Goal: Check status

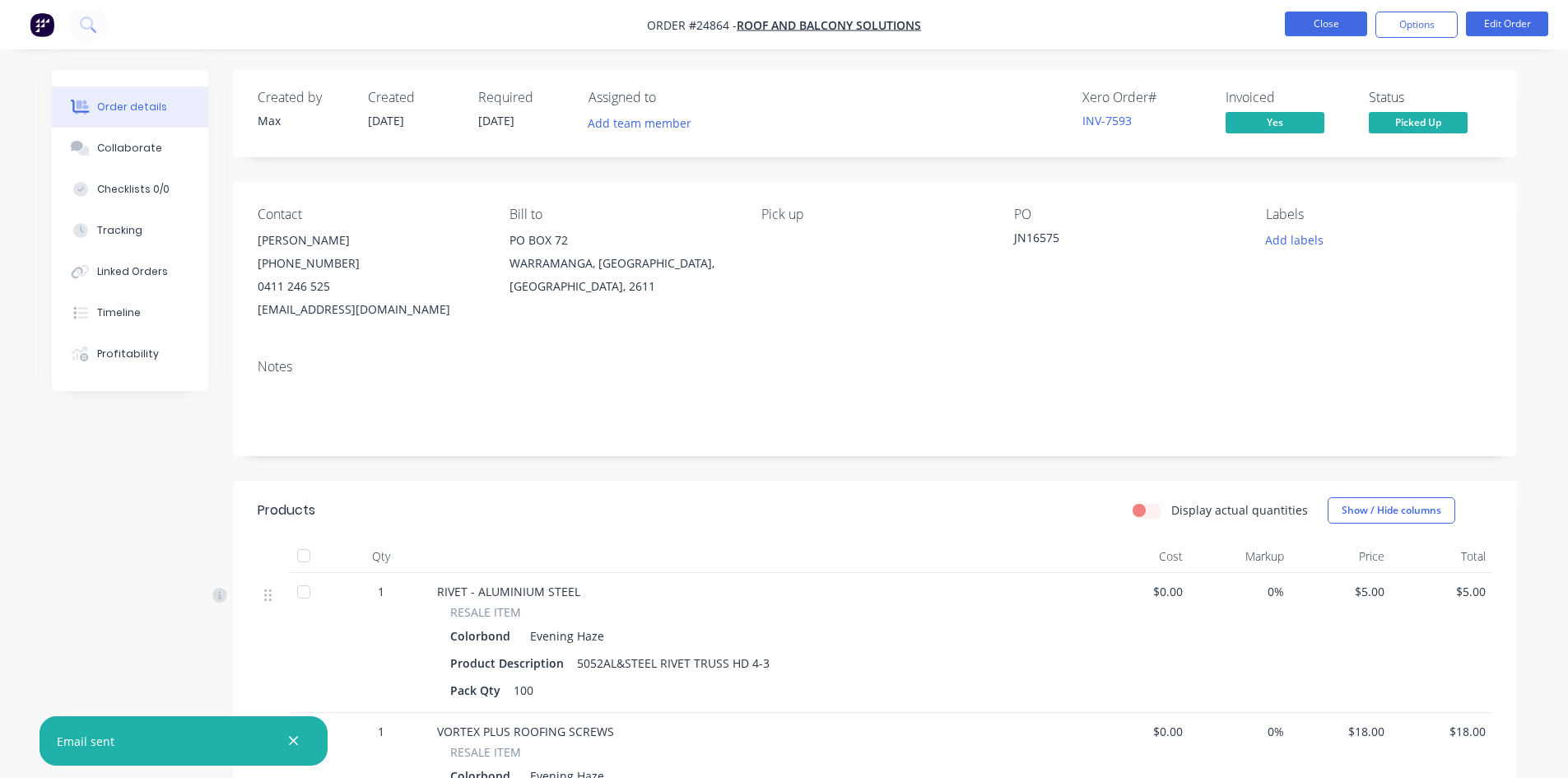
click at [1324, 14] on button "Close" at bounding box center [1326, 24] width 83 height 25
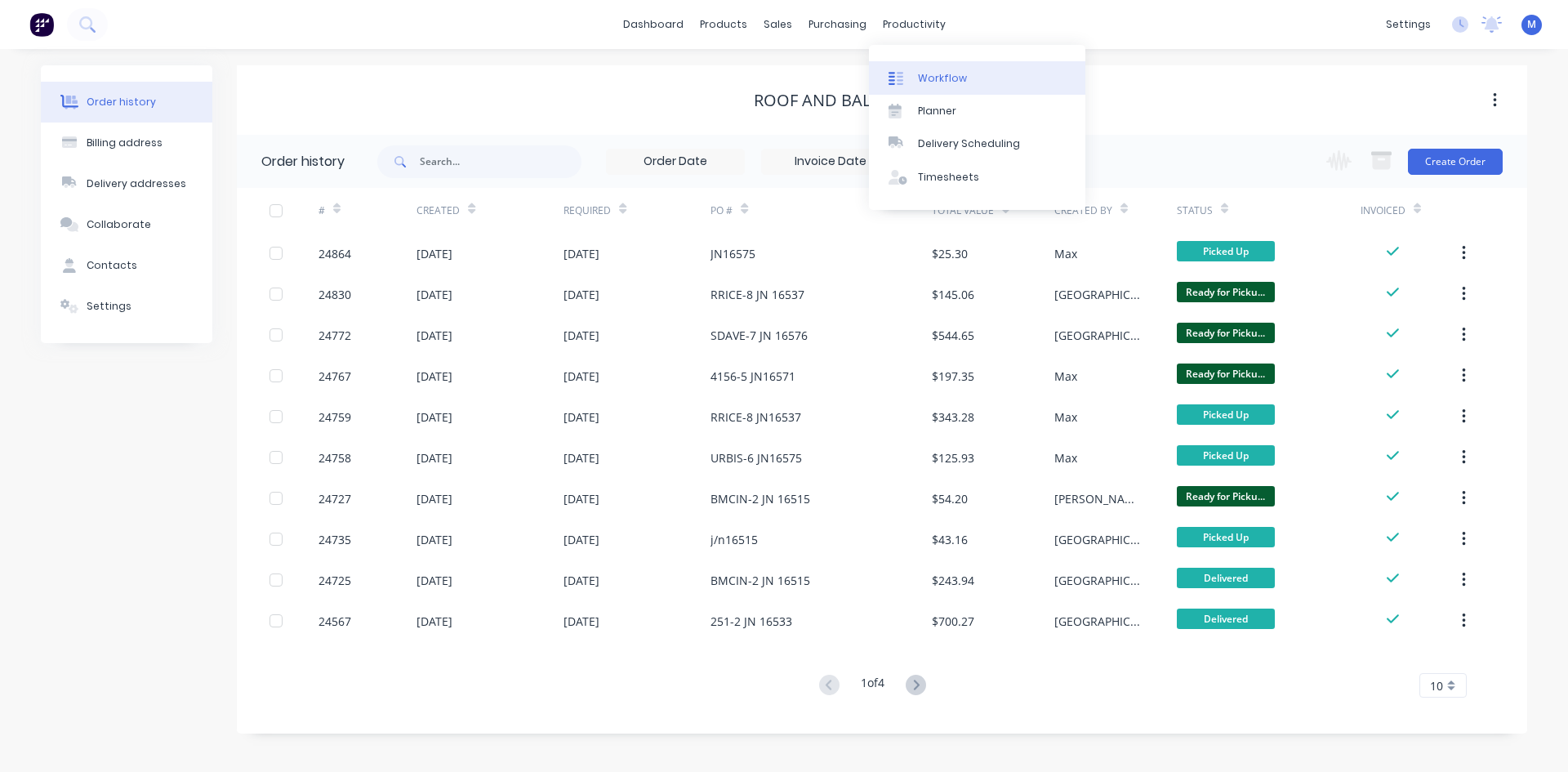
click at [940, 69] on link "Workflow" at bounding box center [977, 78] width 216 height 32
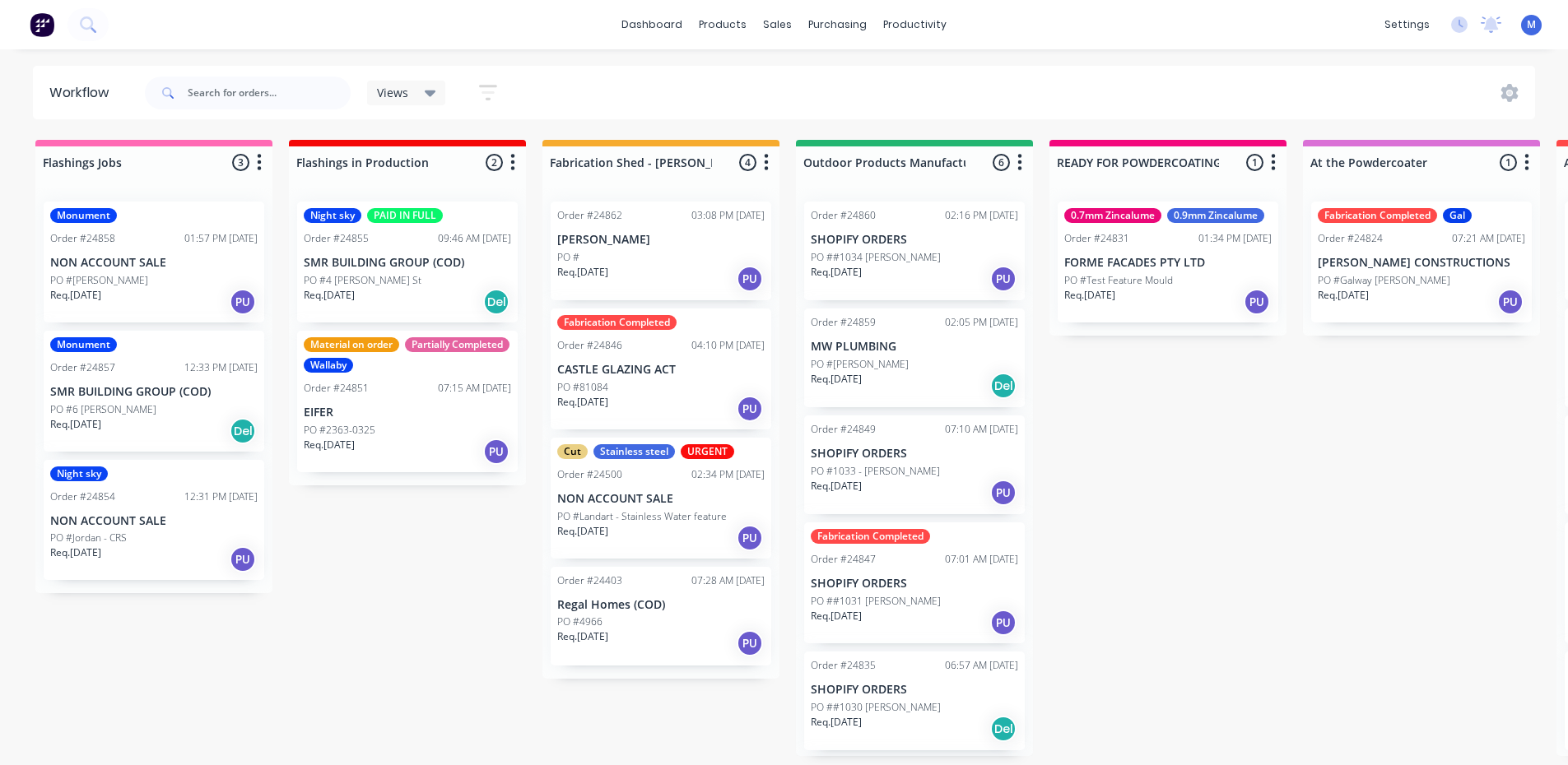
click at [393, 290] on div "Req. [DATE] Del" at bounding box center [407, 302] width 207 height 28
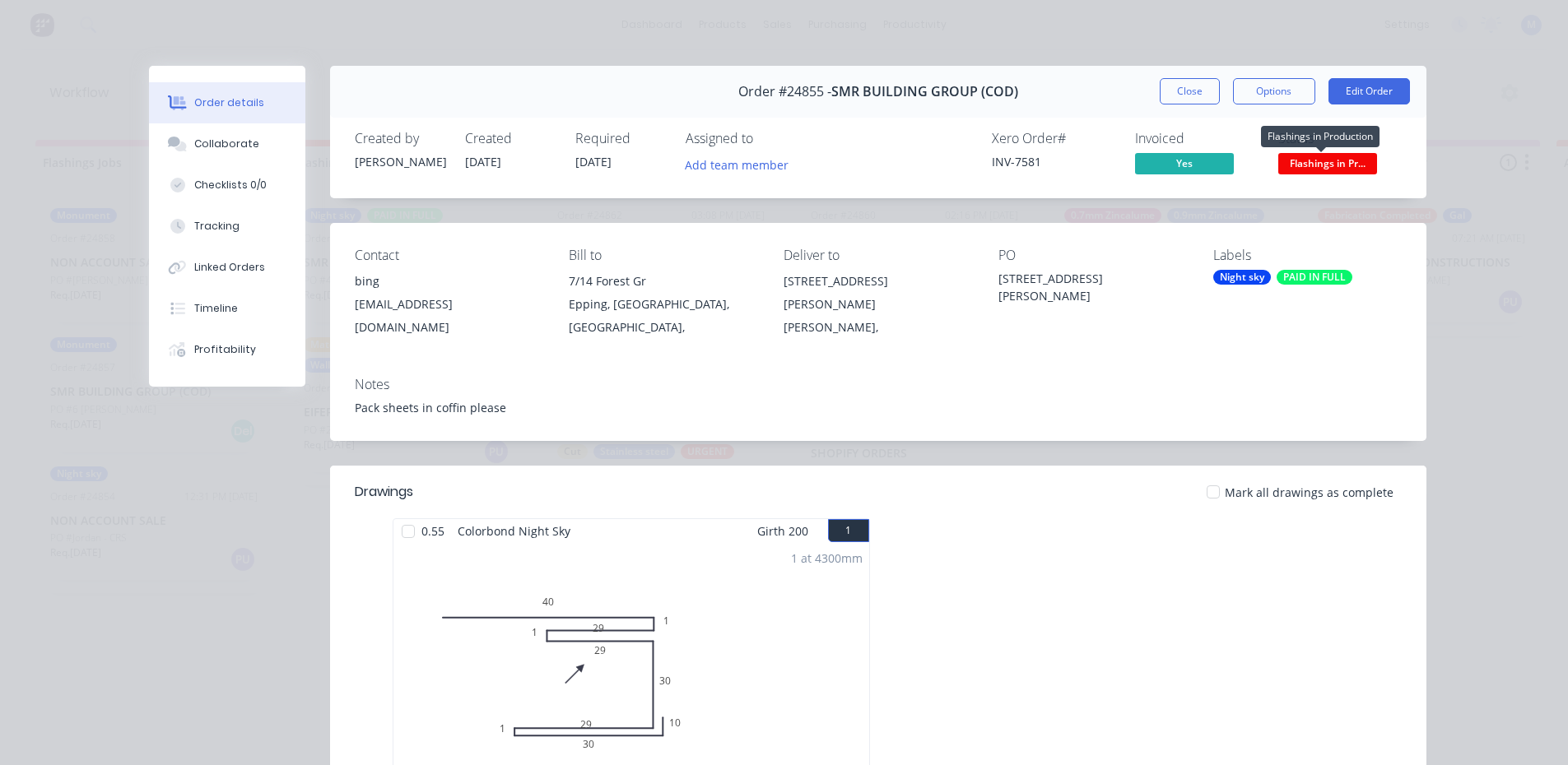
click at [1323, 163] on span "Flashings in Pr..." at bounding box center [1328, 163] width 99 height 21
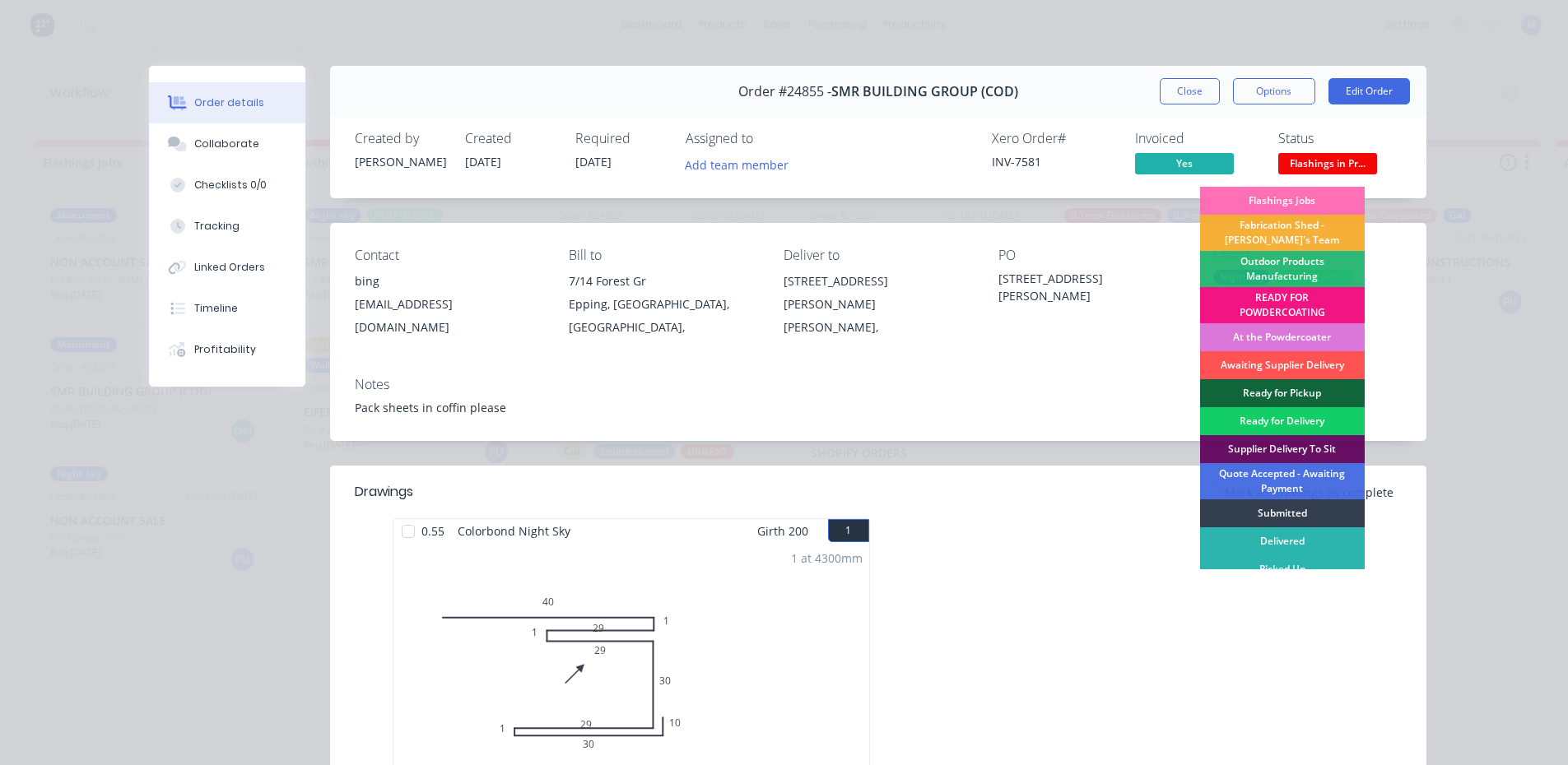
click at [1280, 413] on div "Ready for Delivery" at bounding box center [1283, 421] width 165 height 28
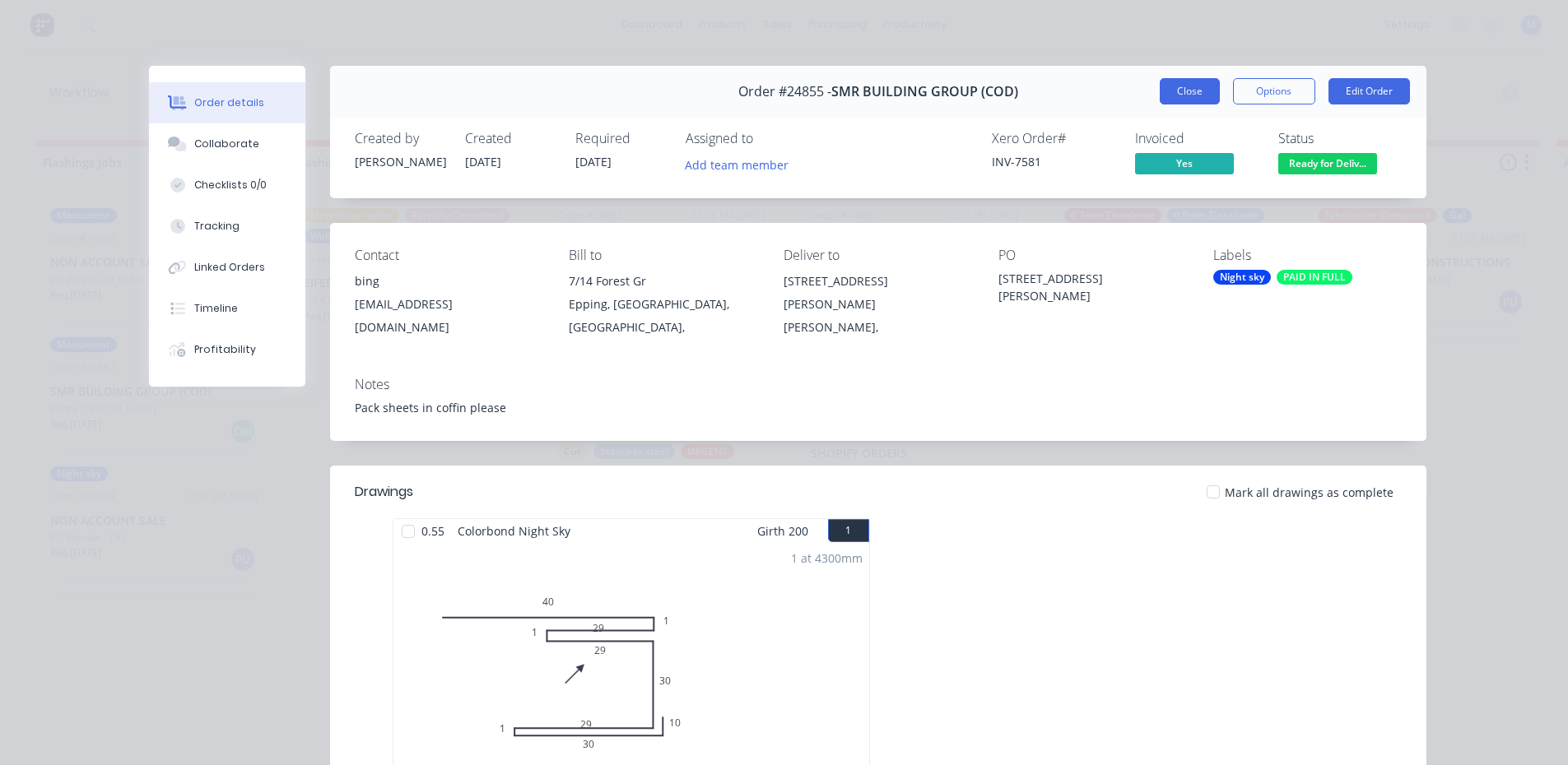
click at [1174, 90] on button "Close" at bounding box center [1190, 91] width 60 height 26
